Goal: Task Accomplishment & Management: Use online tool/utility

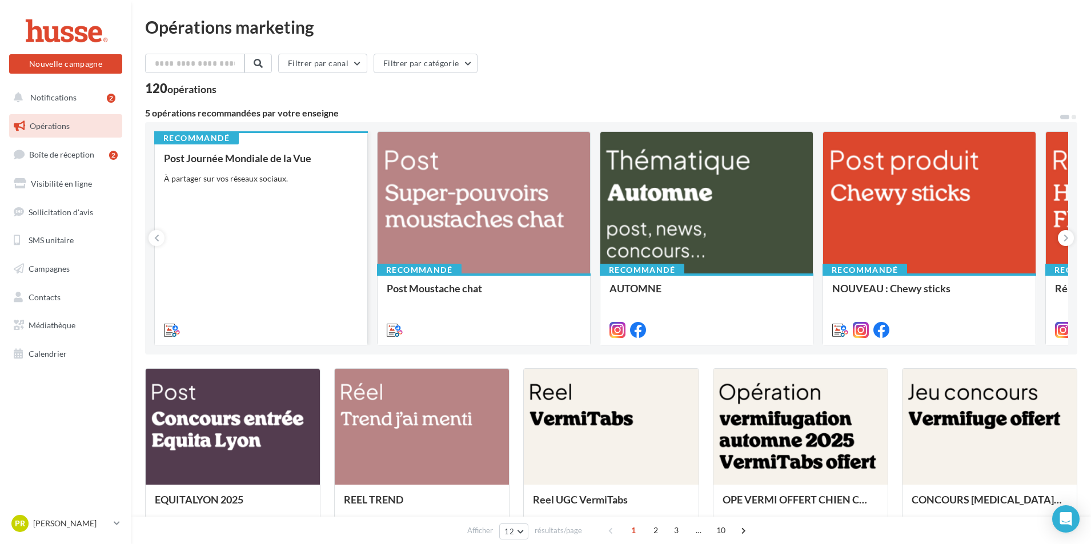
click at [266, 224] on div "Post Journée Mondiale de la Vue À partager sur vos réseaux sociaux." at bounding box center [261, 244] width 194 height 182
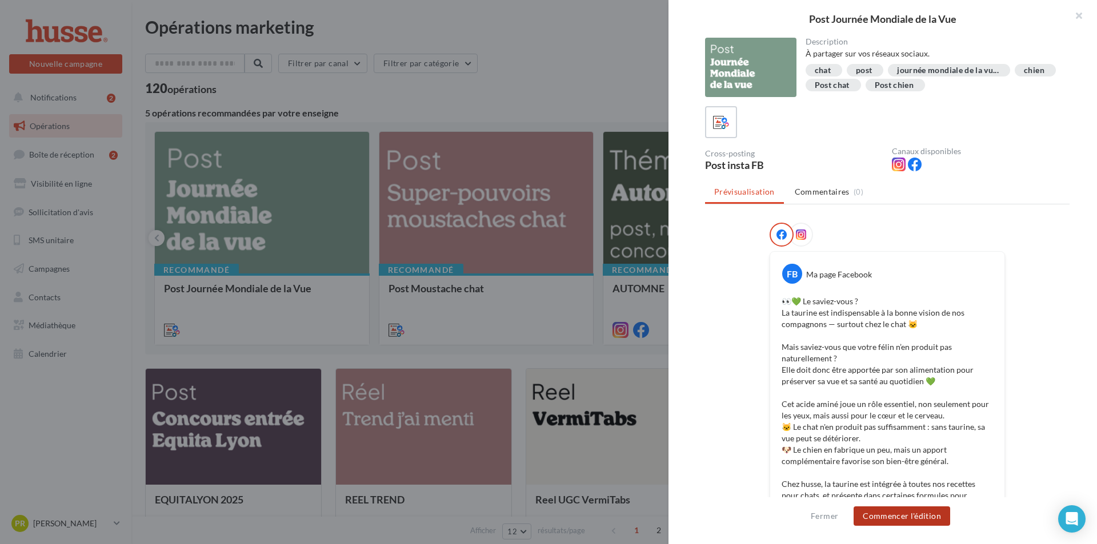
click at [913, 516] on button "Commencer l'édition" at bounding box center [901, 516] width 97 height 19
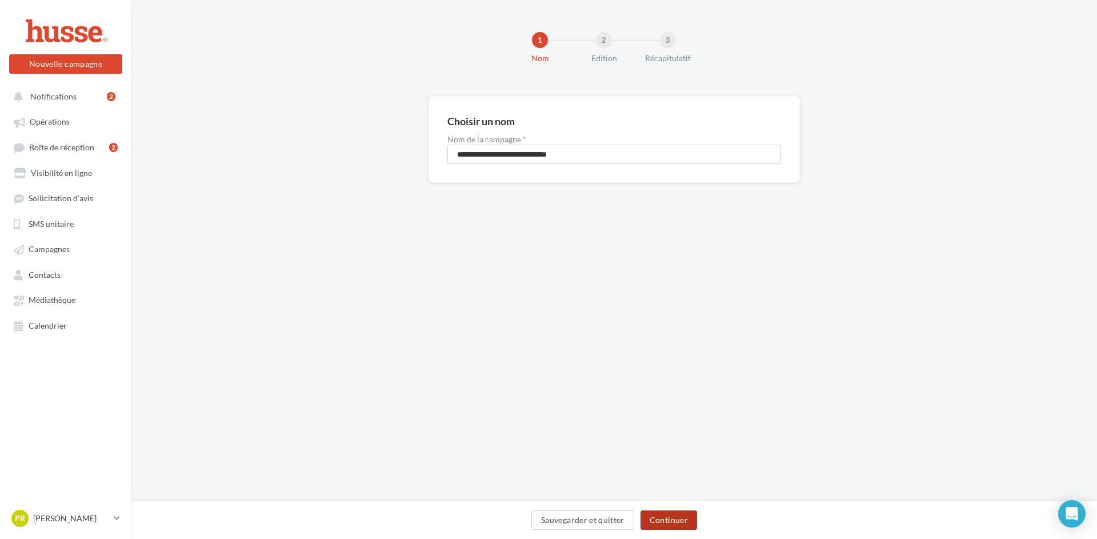
click at [665, 517] on button "Continuer" at bounding box center [668, 519] width 57 height 19
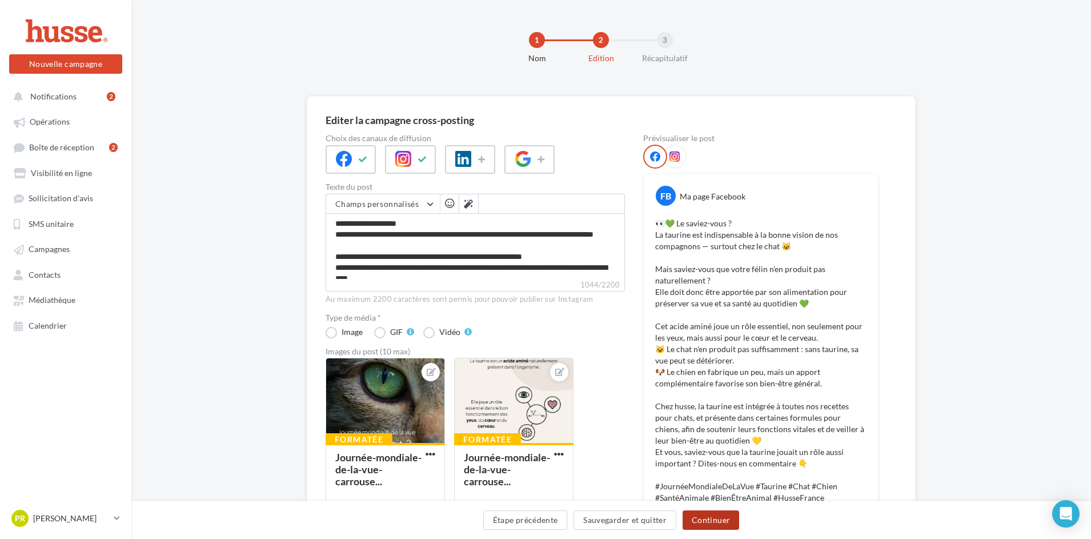
click at [707, 519] on button "Continuer" at bounding box center [711, 519] width 57 height 19
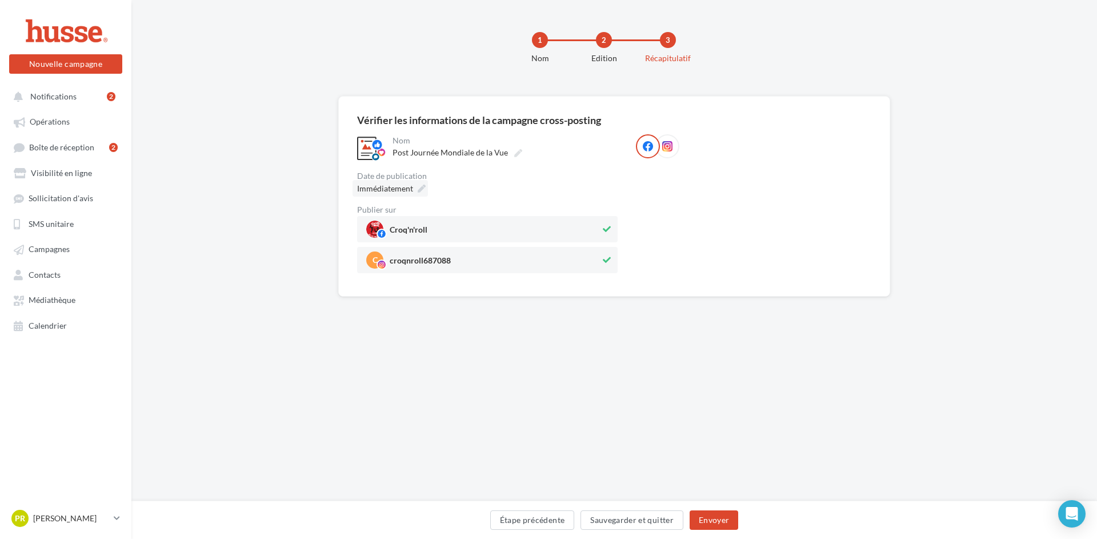
click at [409, 189] on span "Immédiatement" at bounding box center [385, 188] width 56 height 10
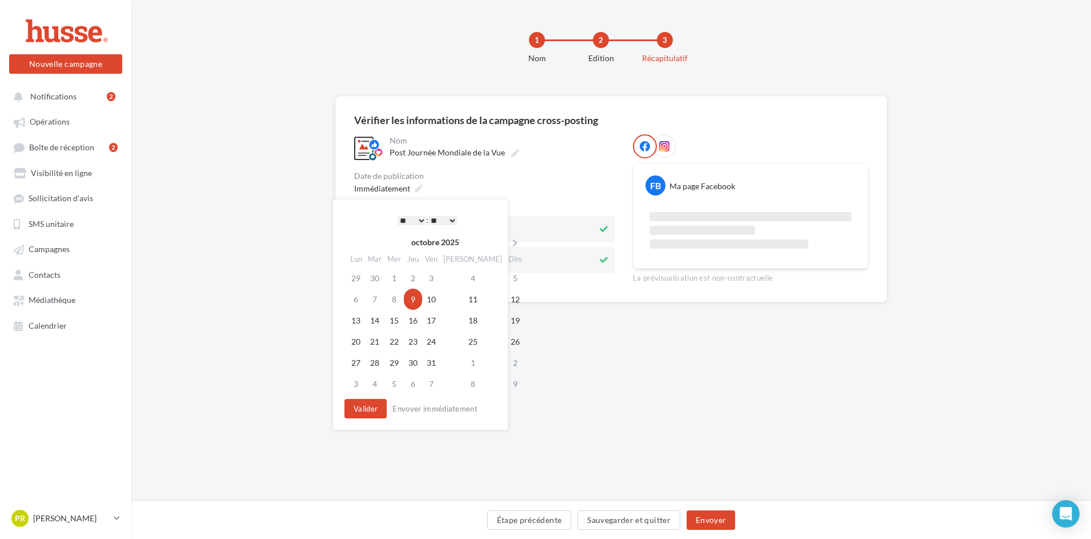
click at [418, 222] on select "* * * * * * * * * * ** ** ** ** ** ** ** ** ** ** ** ** ** **" at bounding box center [412, 220] width 29 height 9
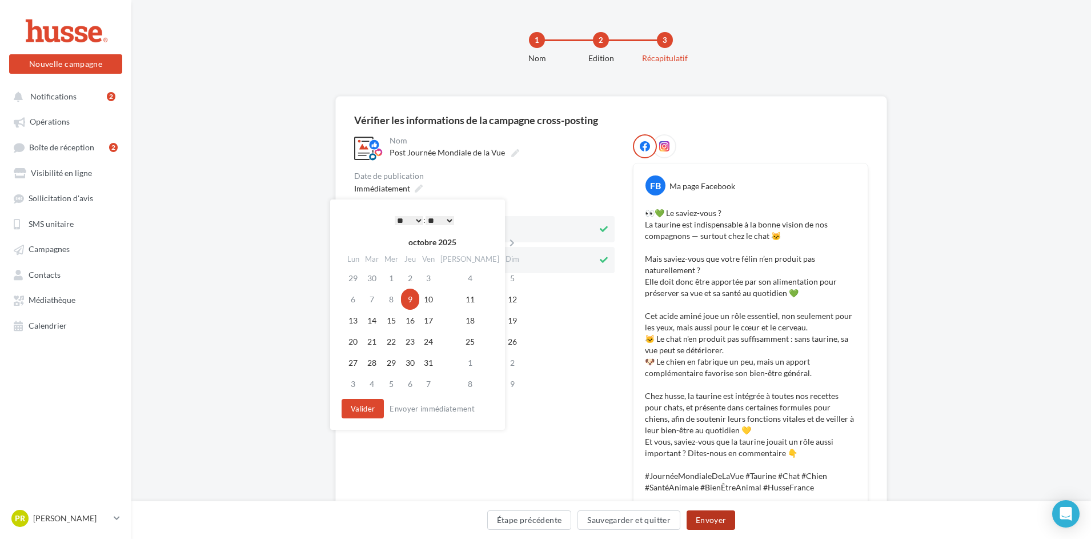
click at [707, 514] on button "Envoyer" at bounding box center [711, 519] width 49 height 19
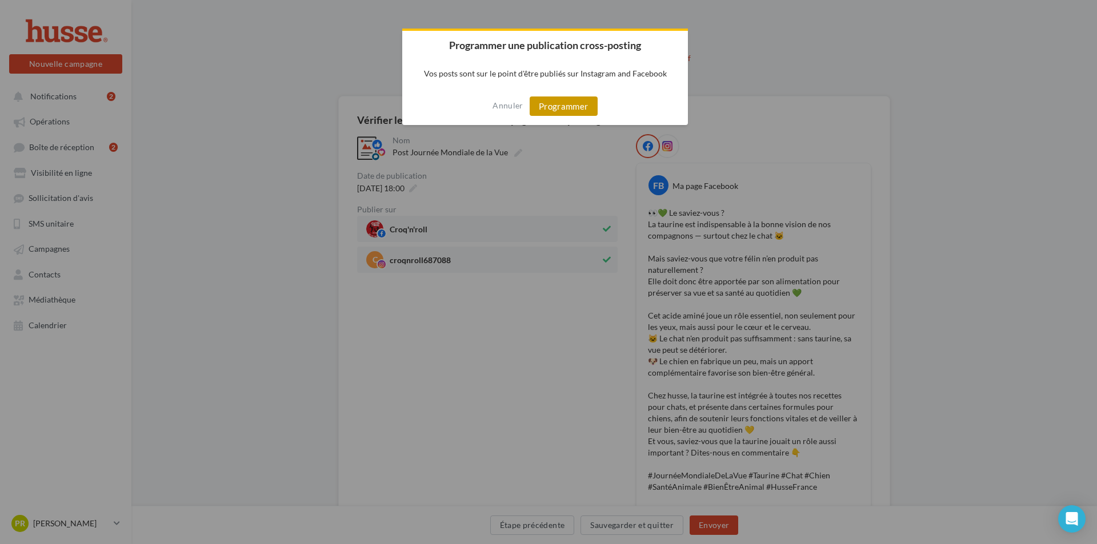
click at [585, 109] on button "Programmer" at bounding box center [564, 106] width 68 height 19
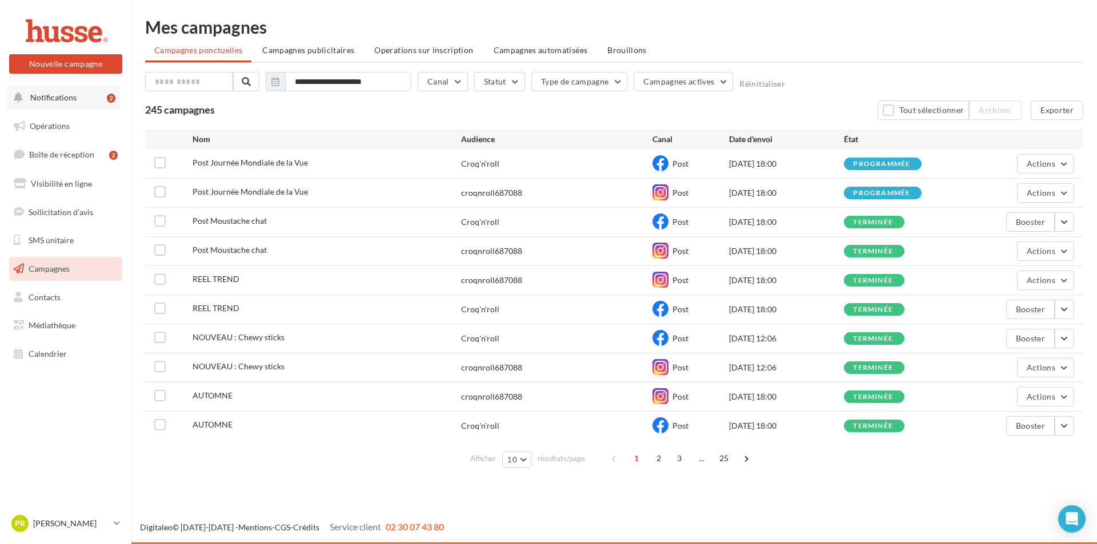
click at [70, 90] on button "Notifications 2" at bounding box center [63, 98] width 113 height 24
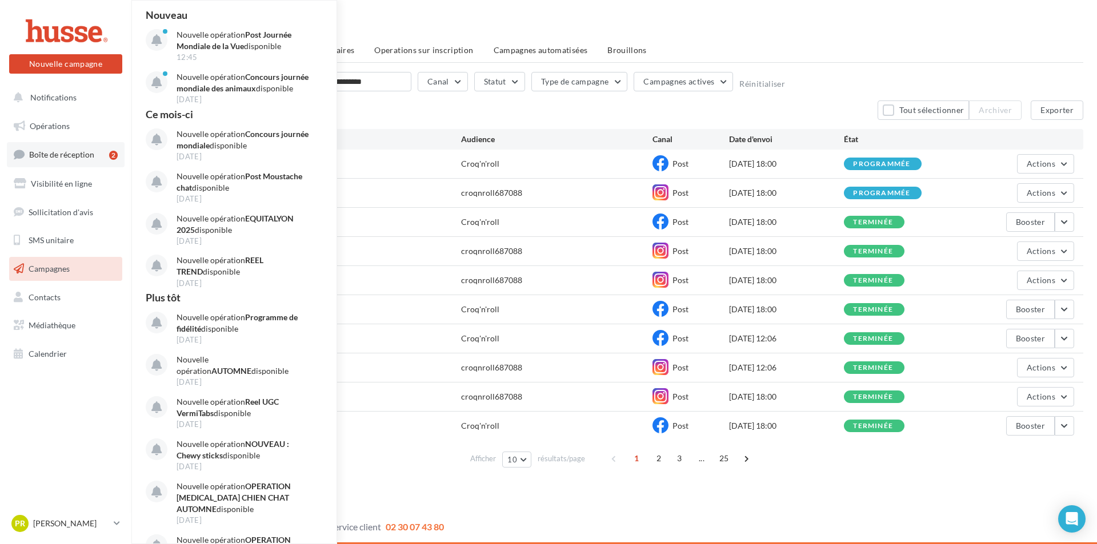
click at [87, 153] on span "Boîte de réception" at bounding box center [61, 155] width 65 height 10
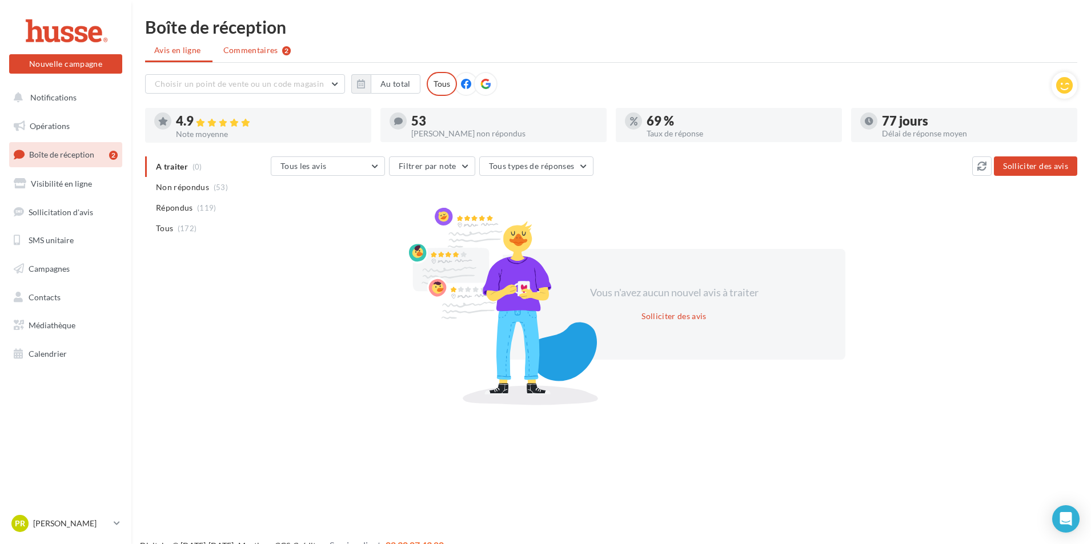
click at [246, 46] on span "Commentaires" at bounding box center [250, 50] width 55 height 11
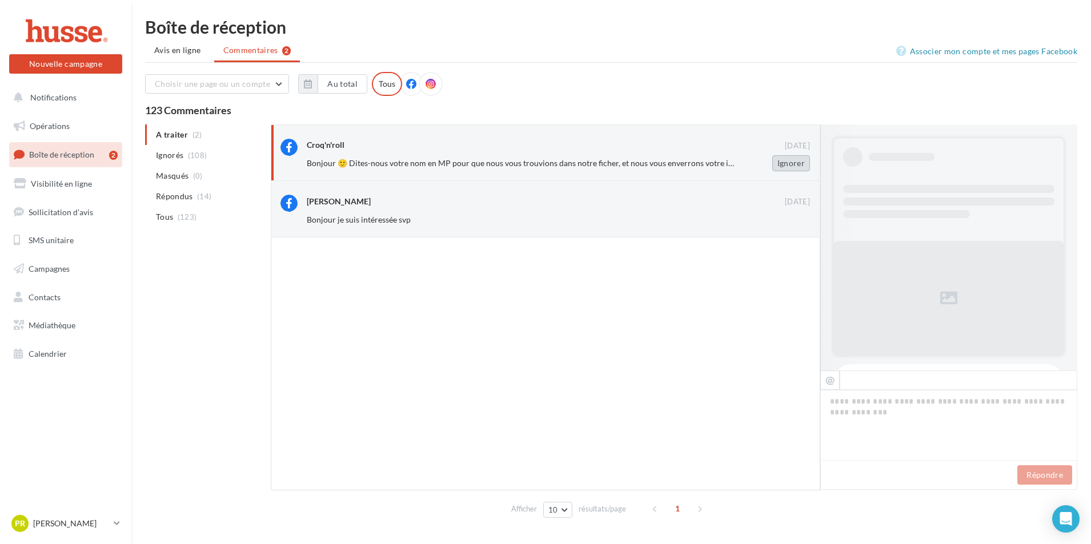
click at [796, 162] on button "Ignorer" at bounding box center [791, 163] width 38 height 16
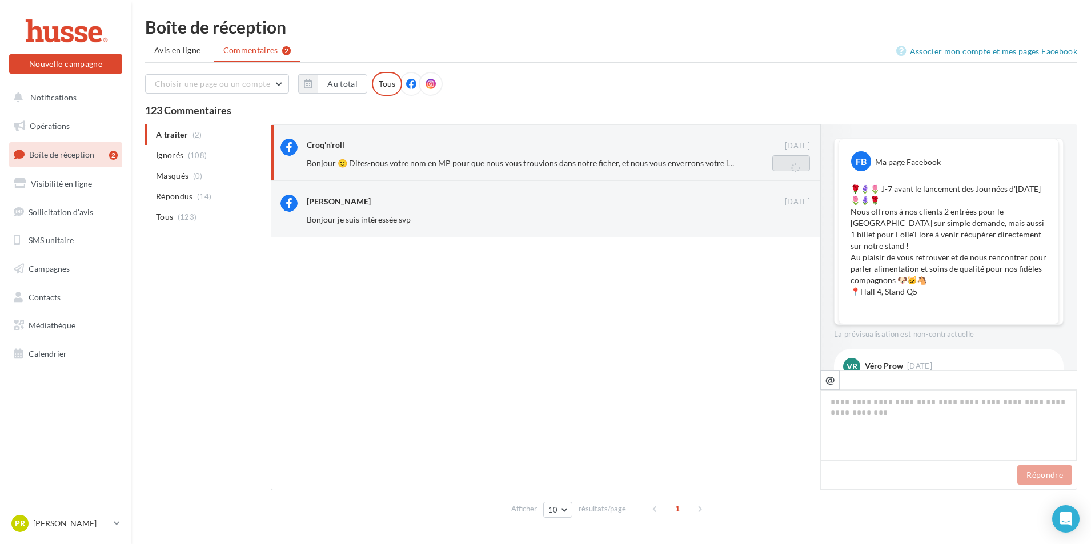
scroll to position [127, 0]
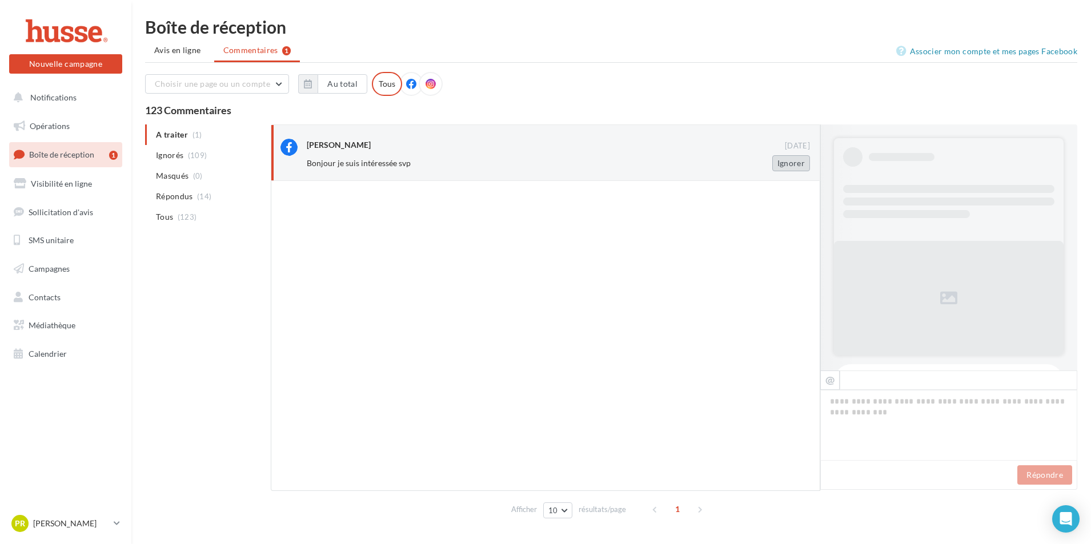
click at [787, 161] on button "Ignorer" at bounding box center [791, 163] width 38 height 16
